Goal: Task Accomplishment & Management: Manage account settings

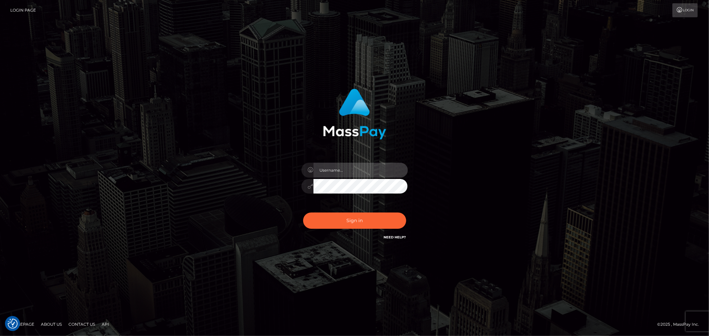
click at [376, 173] on input "text" at bounding box center [360, 170] width 94 height 15
type input "Raymundo.xcite"
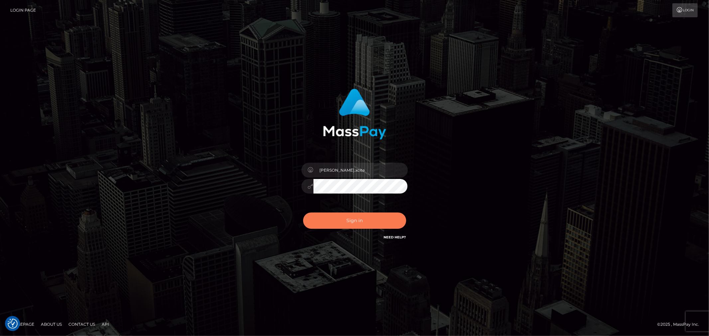
click at [373, 220] on button "Sign in" at bounding box center [354, 221] width 103 height 16
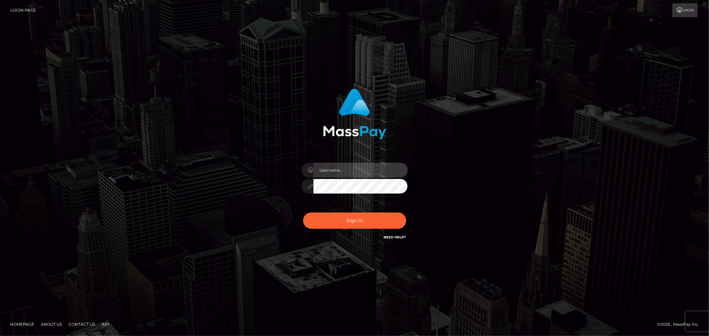
drag, startPoint x: 383, startPoint y: 174, endPoint x: 384, endPoint y: 177, distance: 3.4
click at [383, 174] on input "text" at bounding box center [360, 170] width 94 height 15
type input "Raymundo.xcite"
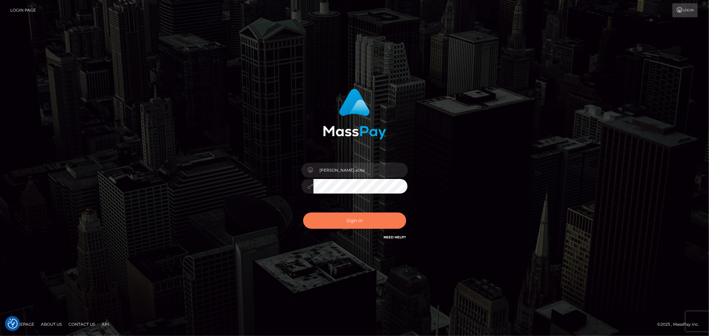
click at [362, 219] on button "Sign in" at bounding box center [354, 221] width 103 height 16
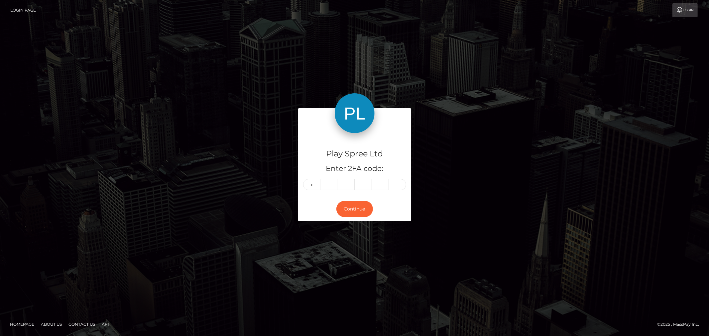
type input "8"
type input "4"
type input "9"
type input "3"
type input "4"
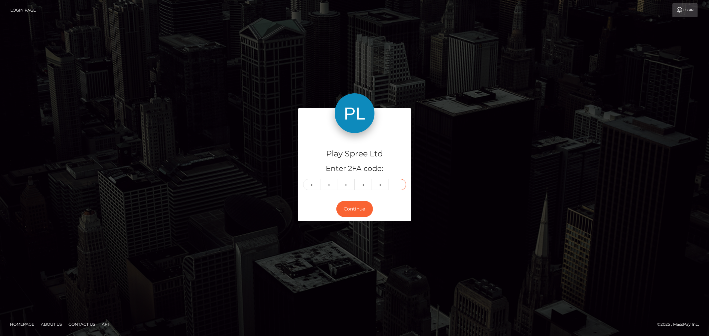
type input "4"
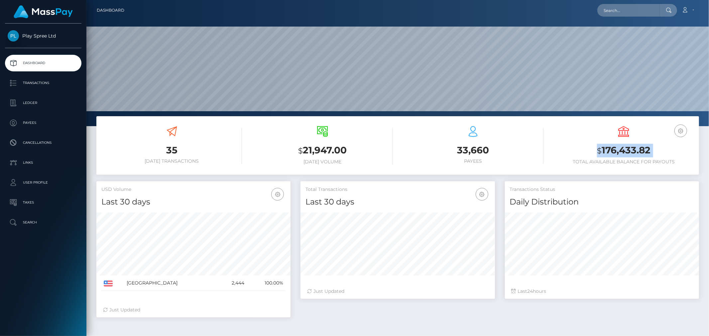
scroll to position [118, 194]
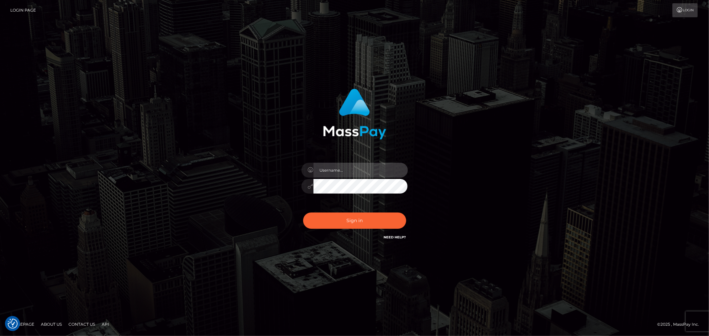
click at [376, 170] on input "text" at bounding box center [360, 170] width 94 height 15
type input "[PERSON_NAME].xcite"
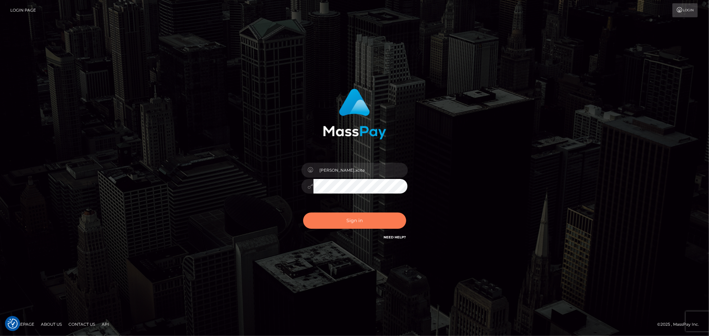
click at [381, 225] on button "Sign in" at bounding box center [354, 221] width 103 height 16
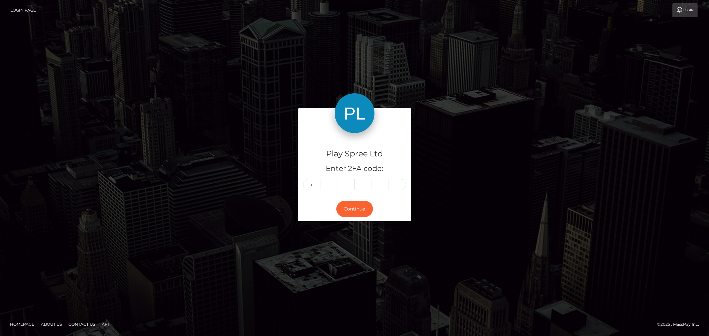
type input "4"
type input "1"
type input "8"
type input "4"
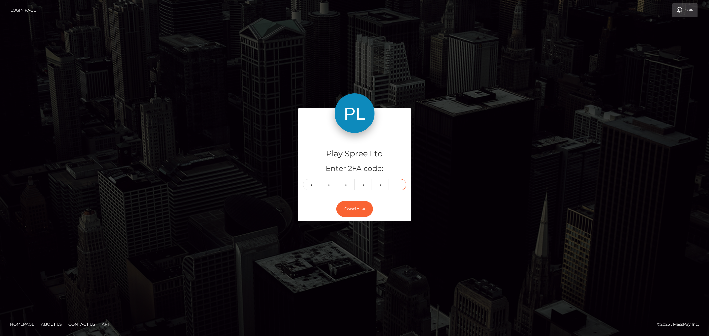
type input "8"
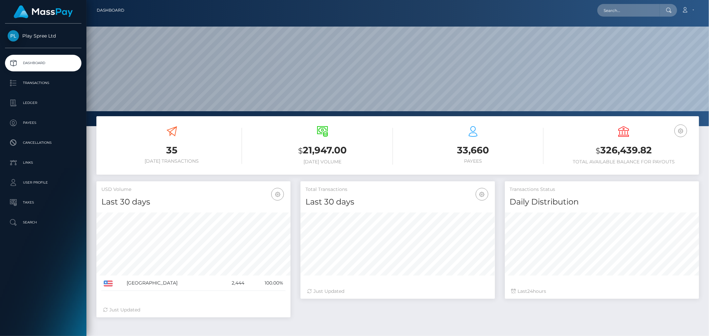
scroll to position [118, 194]
click at [619, 153] on h3 "$ 326,439.82" at bounding box center [623, 151] width 141 height 14
copy div "$ 326,439.82"
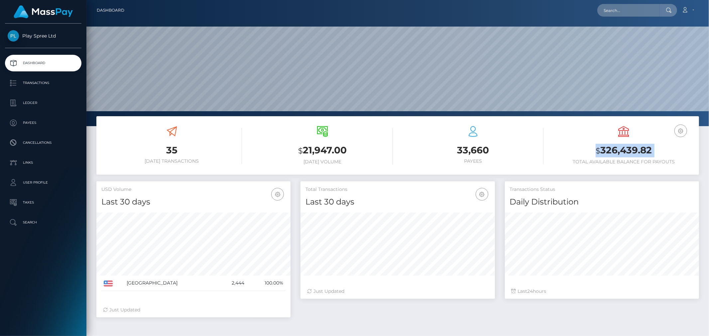
click at [604, 154] on h3 "$ 326,439.82" at bounding box center [623, 151] width 141 height 14
